Goal: Find specific page/section: Find specific page/section

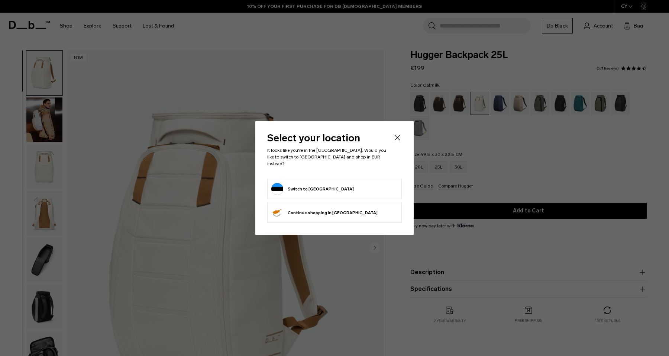
click at [399, 140] on icon "Close" at bounding box center [397, 137] width 9 height 9
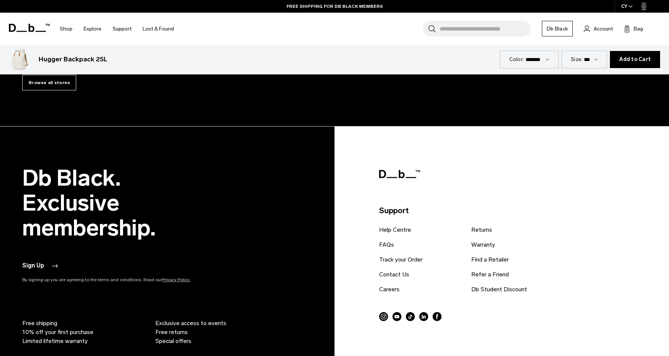
scroll to position [3392, 0]
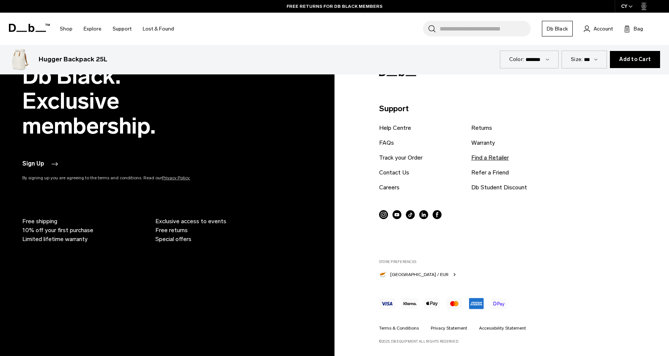
click at [490, 156] on link "Find a Retailer" at bounding box center [490, 157] width 38 height 9
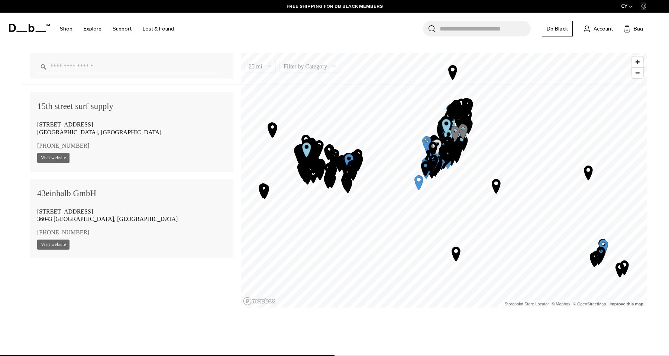
scroll to position [570, 0]
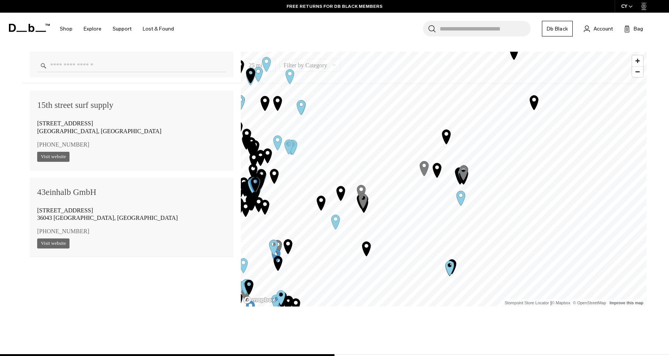
click at [460, 200] on icon "Map marker" at bounding box center [461, 198] width 9 height 14
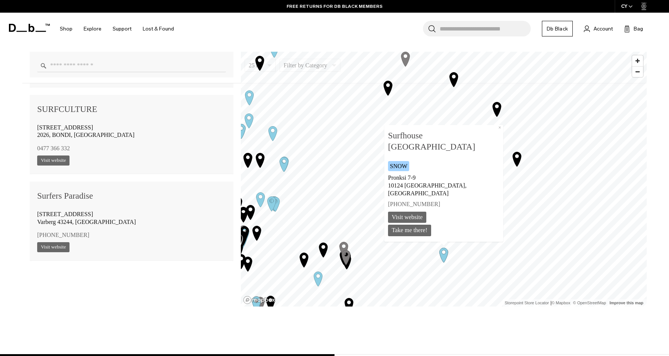
click at [407, 169] on span "Snow" at bounding box center [398, 166] width 17 height 6
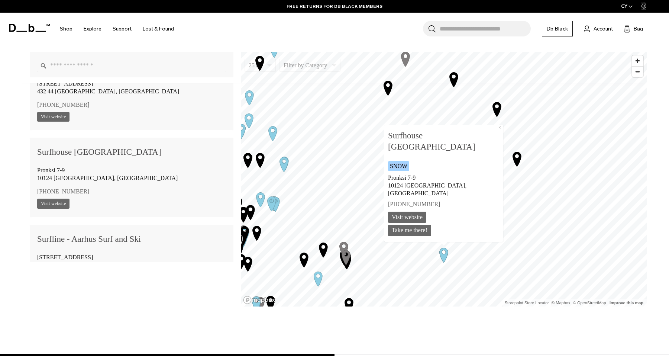
scroll to position [65688, 0]
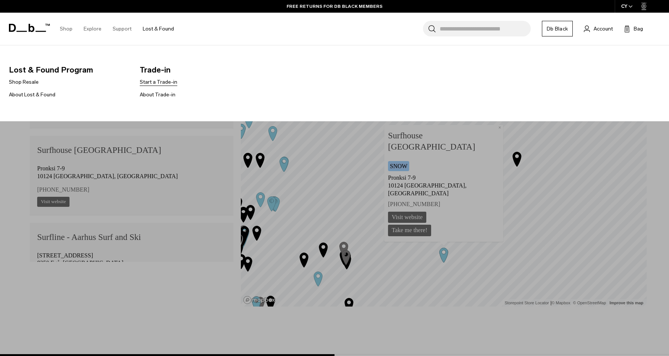
click at [164, 84] on link "Start a Trade-in" at bounding box center [159, 82] width 38 height 8
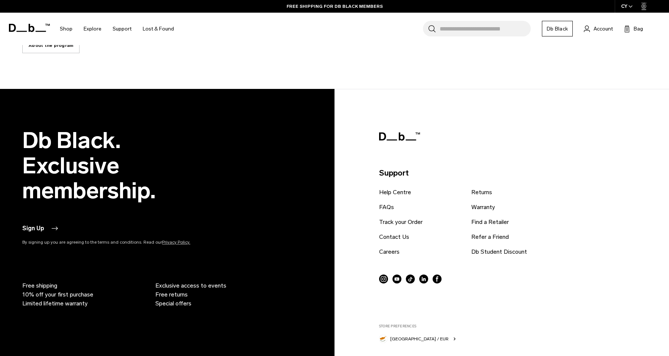
scroll to position [1634, 0]
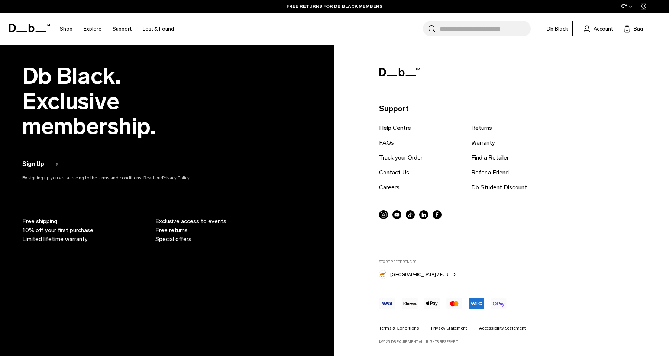
click at [401, 175] on link "Contact Us" at bounding box center [394, 172] width 30 height 9
